Goal: Transaction & Acquisition: Purchase product/service

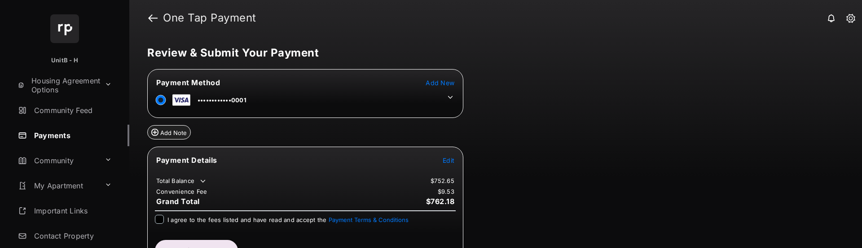
click at [451, 98] on icon at bounding box center [450, 97] width 5 height 3
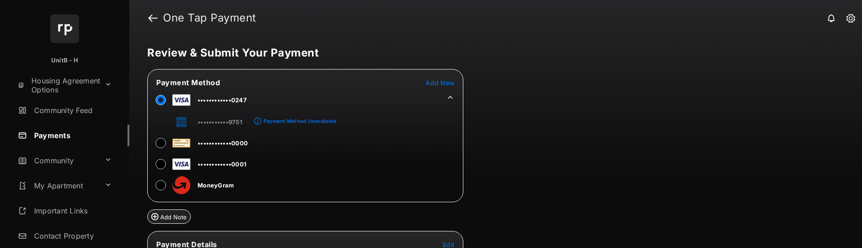
click at [450, 97] on icon at bounding box center [450, 97] width 5 height 3
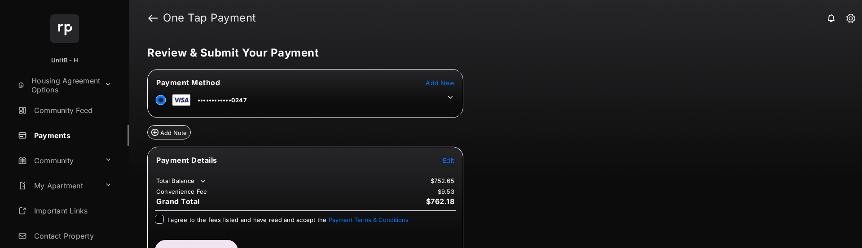
scroll to position [22, 0]
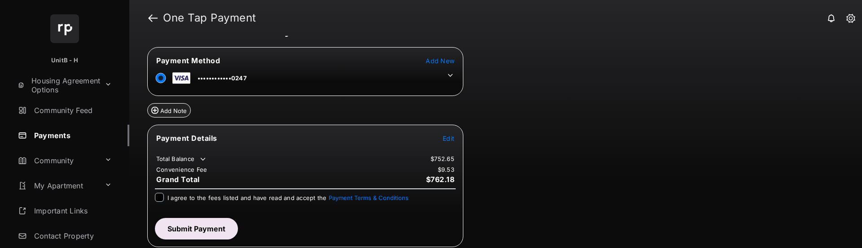
click at [449, 140] on span "Edit" at bounding box center [449, 139] width 12 height 8
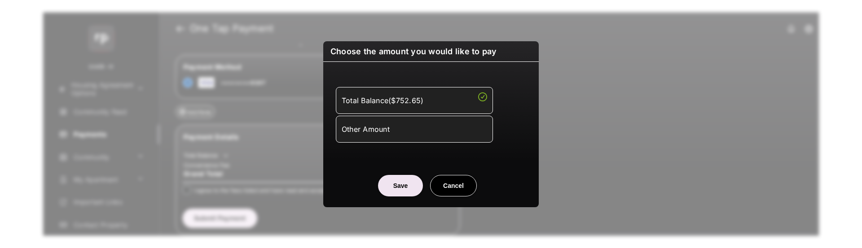
click at [429, 129] on div "Other Amount" at bounding box center [414, 128] width 145 height 15
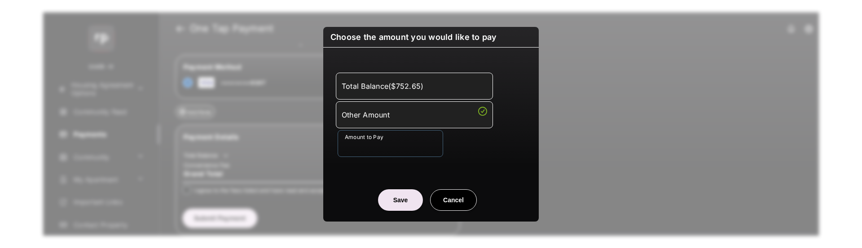
click at [402, 149] on input "Amount to Pay" at bounding box center [390, 143] width 105 height 27
type input "***"
click at [479, 140] on div "Amount to Pay ***" at bounding box center [433, 143] width 190 height 27
click at [405, 195] on button "Save" at bounding box center [400, 200] width 45 height 22
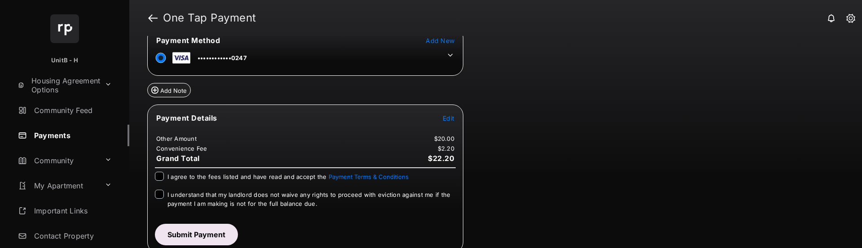
scroll to position [48, 0]
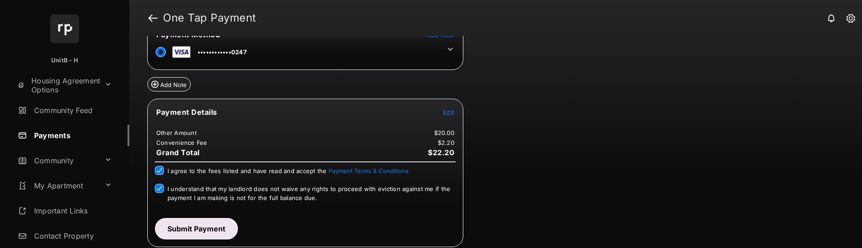
click at [221, 228] on button "Submit Payment" at bounding box center [196, 229] width 83 height 22
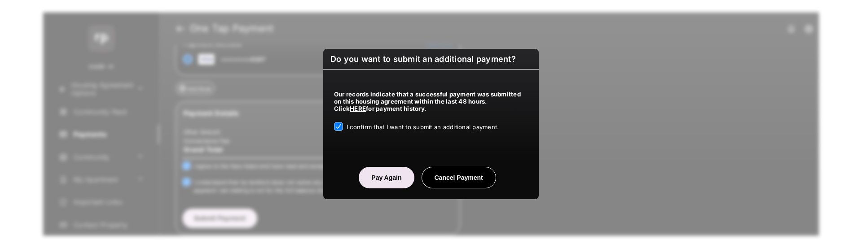
click at [385, 174] on button "Pay Again" at bounding box center [386, 178] width 55 height 22
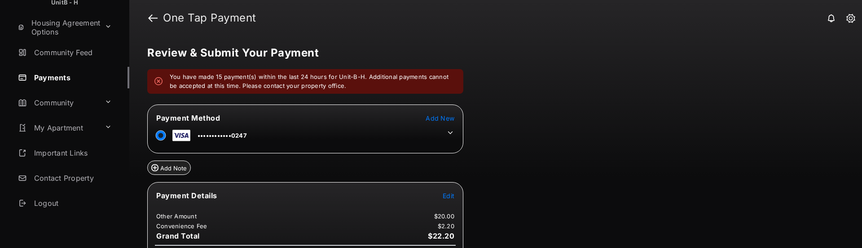
scroll to position [60, 0]
click at [107, 97] on button at bounding box center [108, 101] width 14 height 16
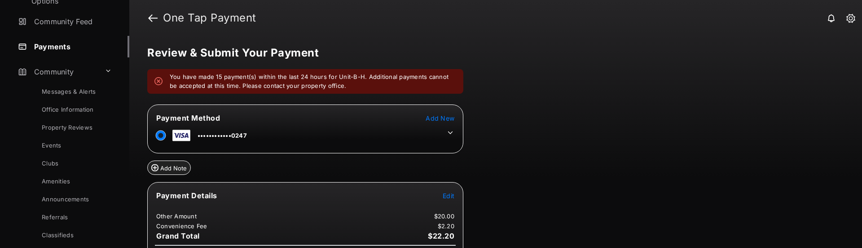
scroll to position [105, 0]
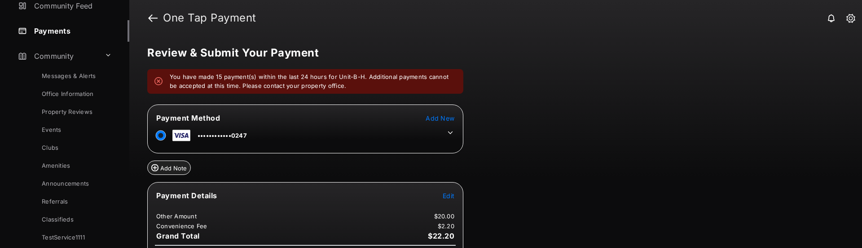
click at [55, 126] on link "Events" at bounding box center [73, 130] width 113 height 18
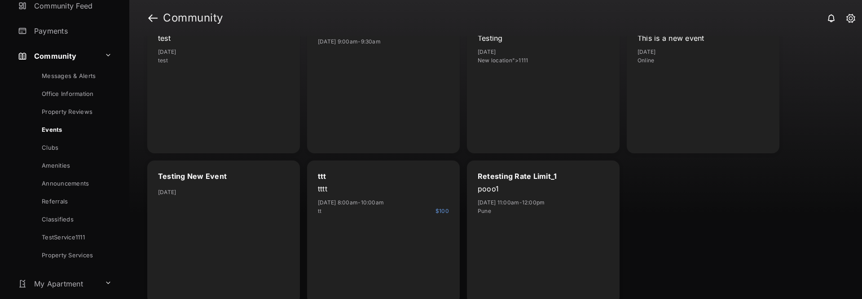
scroll to position [305, 0]
click at [377, 175] on div "ttt" at bounding box center [383, 176] width 131 height 10
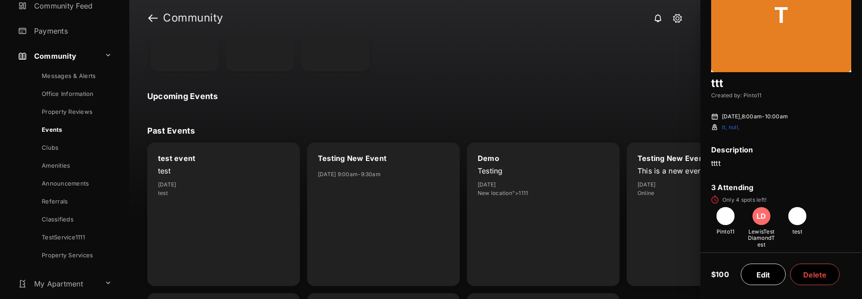
scroll to position [170, 0]
click at [189, 174] on div "test [DATE] test" at bounding box center [223, 182] width 131 height 31
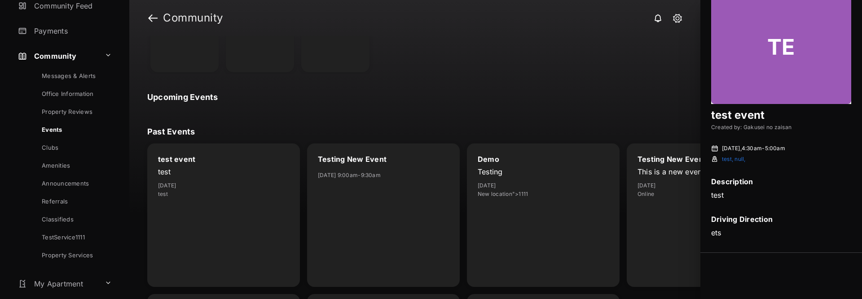
scroll to position [33, 0]
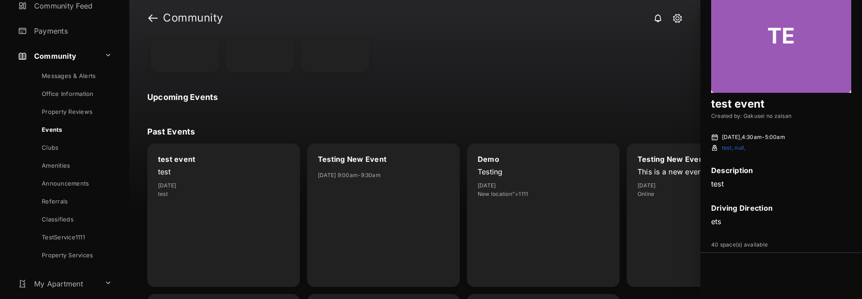
click at [360, 191] on div "Testing New Event [DATE] 9:00am - 9:30am" at bounding box center [383, 216] width 153 height 144
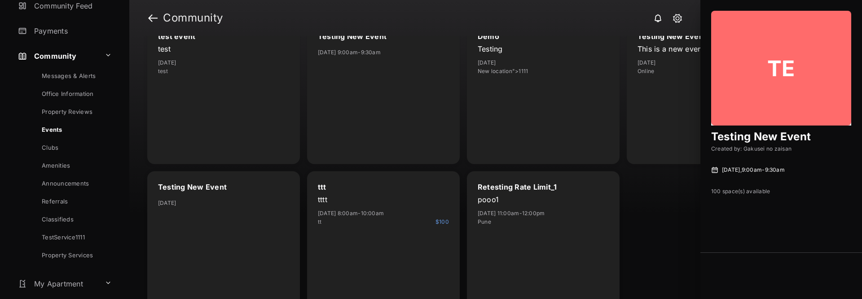
scroll to position [305, 0]
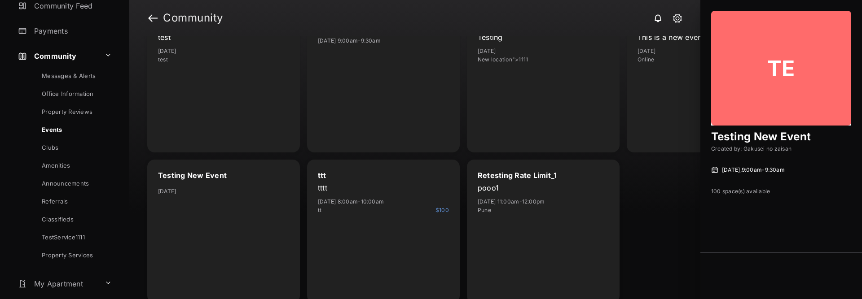
click at [525, 110] on div "Demo Testing [DATE] New location">1111" at bounding box center [543, 81] width 153 height 144
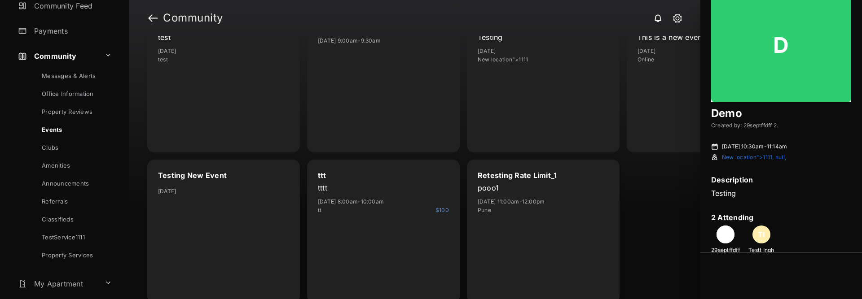
scroll to position [35, 0]
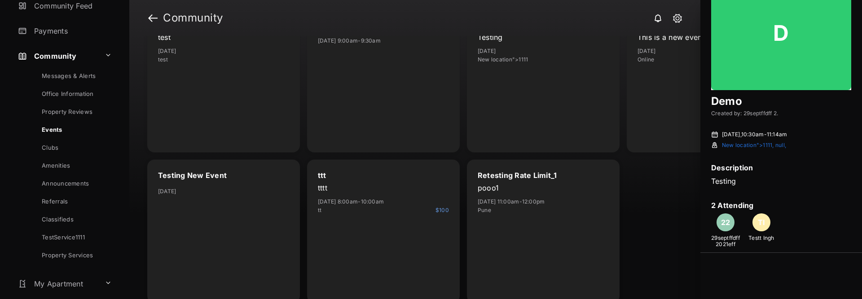
click at [668, 77] on div "Testing New Event This is a new event [DATE] Online" at bounding box center [703, 81] width 153 height 144
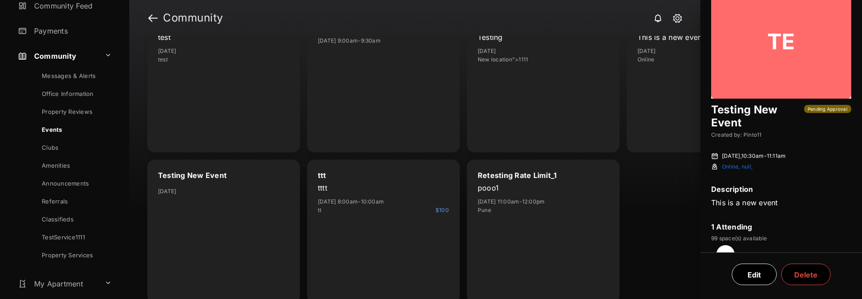
scroll to position [52, 0]
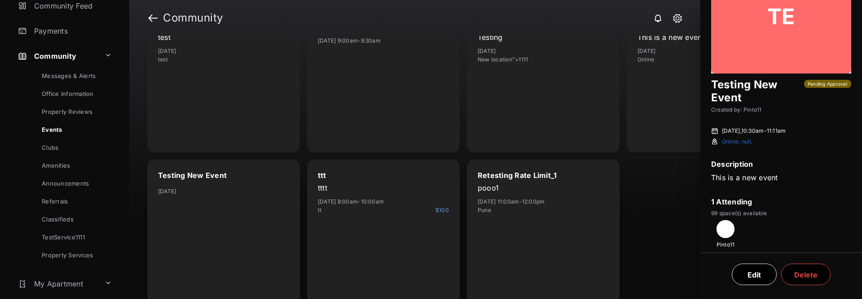
click at [200, 208] on div "Testing New Event [DATE]" at bounding box center [223, 232] width 153 height 144
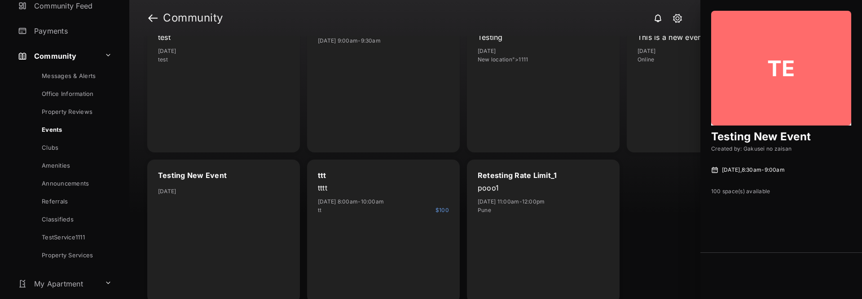
click at [350, 188] on p "tttt" at bounding box center [383, 188] width 131 height 10
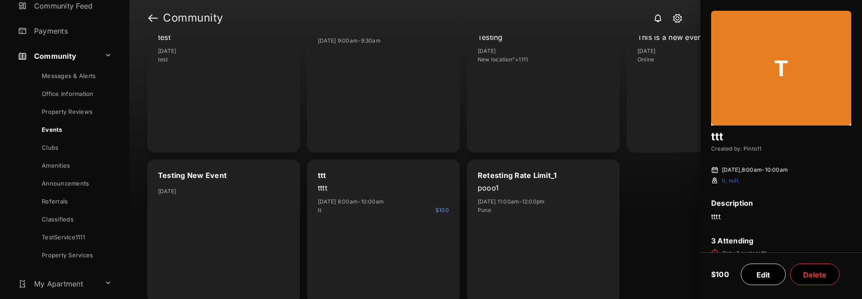
scroll to position [53, 0]
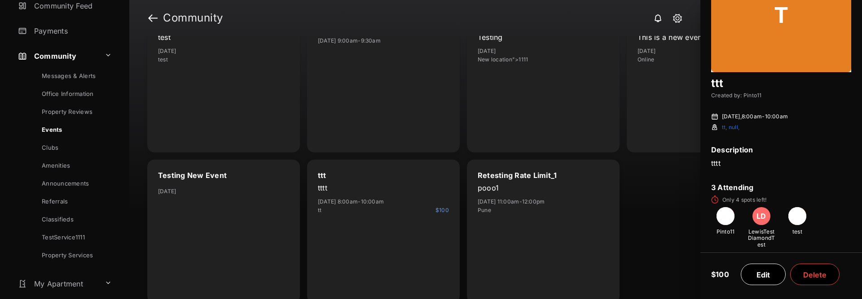
click at [763, 248] on button "Edit" at bounding box center [763, 275] width 45 height 22
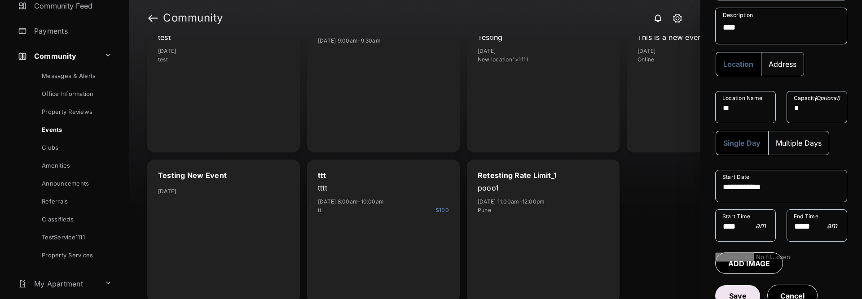
scroll to position [137, 0]
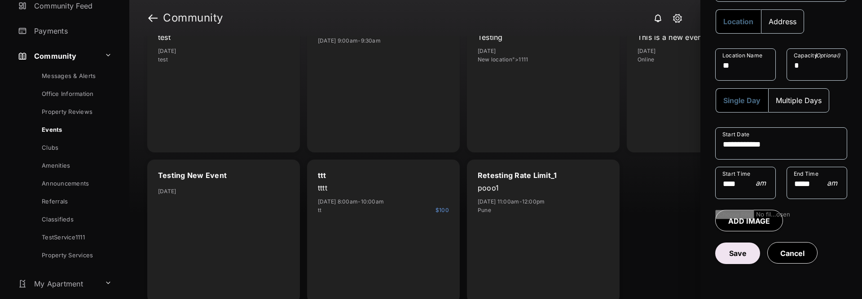
click at [743, 248] on button "Save" at bounding box center [737, 254] width 45 height 22
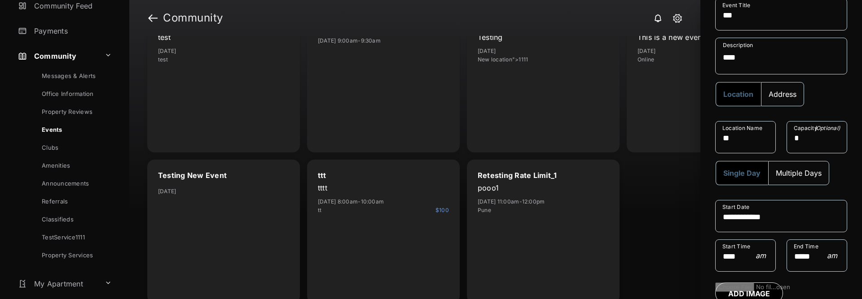
scroll to position [164, 0]
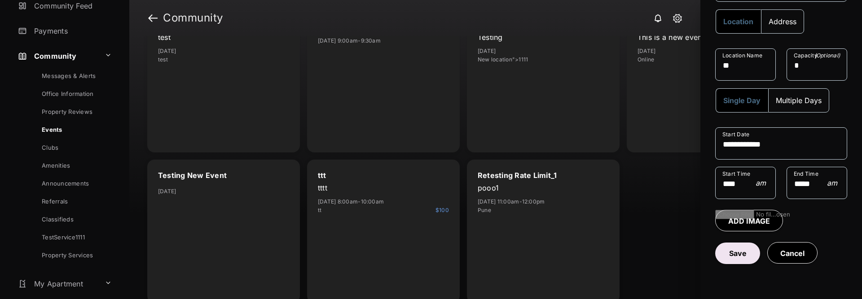
click at [500, 187] on p "pooo1" at bounding box center [543, 188] width 131 height 10
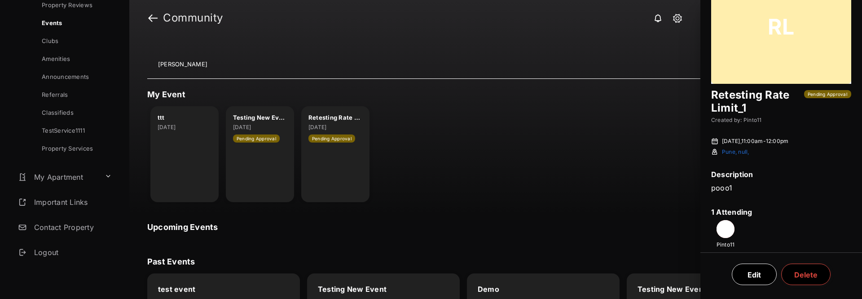
scroll to position [0, 0]
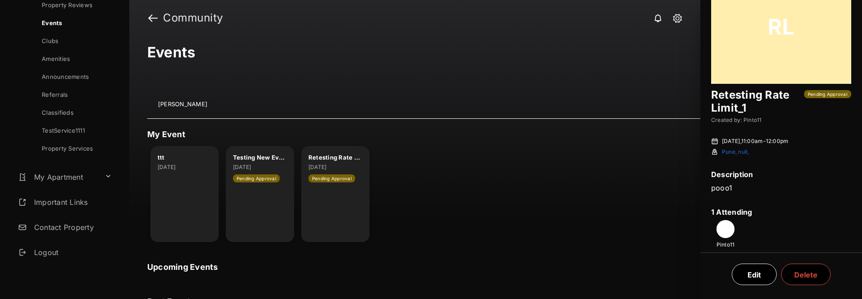
click at [149, 189] on div "ttt [DATE] Testing New Event [DATE] Pending Approval Retesting Rate Limit_1 [DA…" at bounding box center [259, 194] width 225 height 96
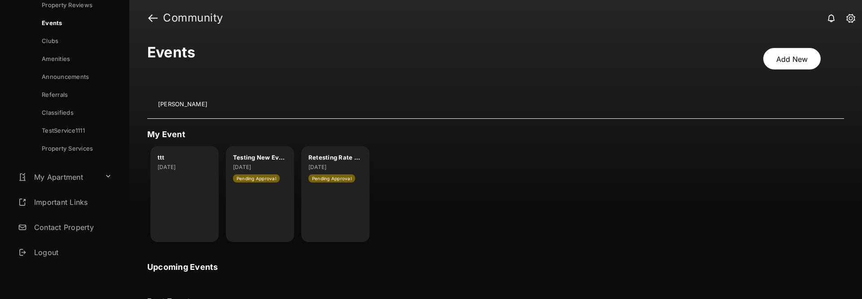
click at [178, 188] on div "ttt [DATE]" at bounding box center [184, 194] width 68 height 96
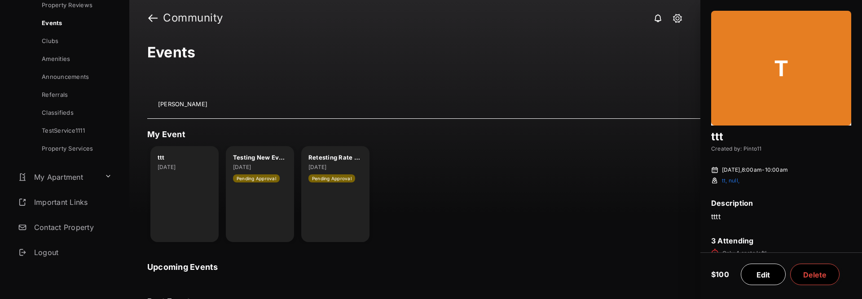
click at [246, 185] on div "Testing New Event [DATE] Pending Approval" at bounding box center [260, 194] width 68 height 96
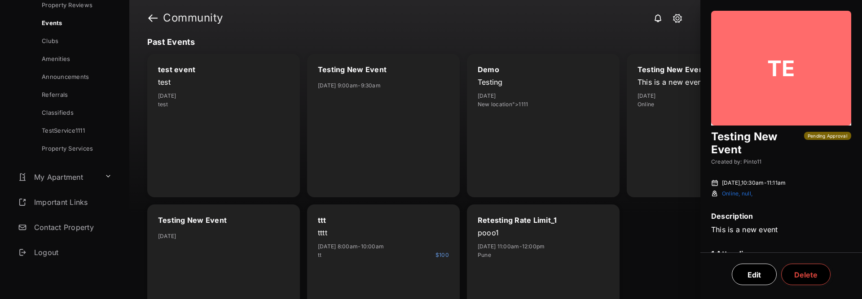
scroll to position [305, 0]
